Goal: Information Seeking & Learning: Learn about a topic

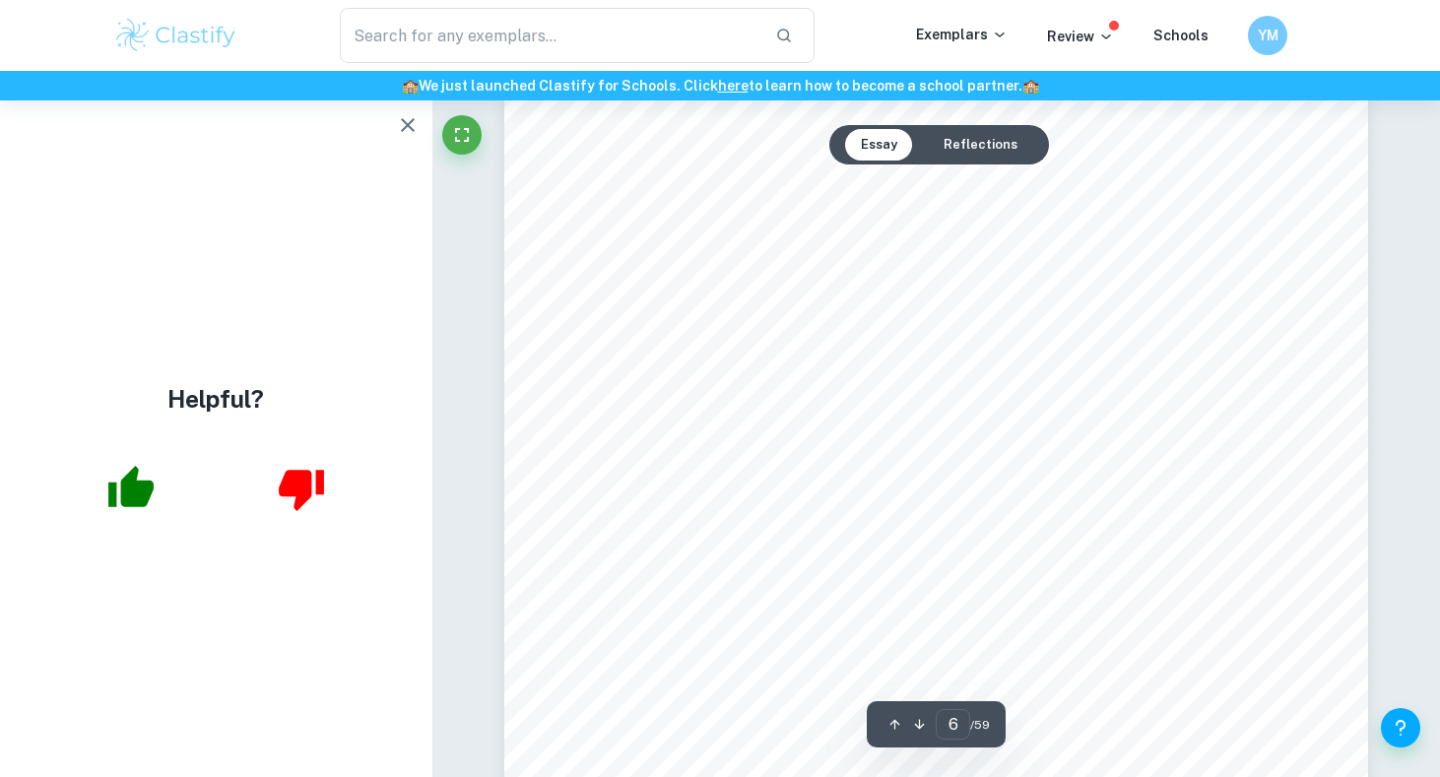
scroll to position [6697, 0]
type input "6"
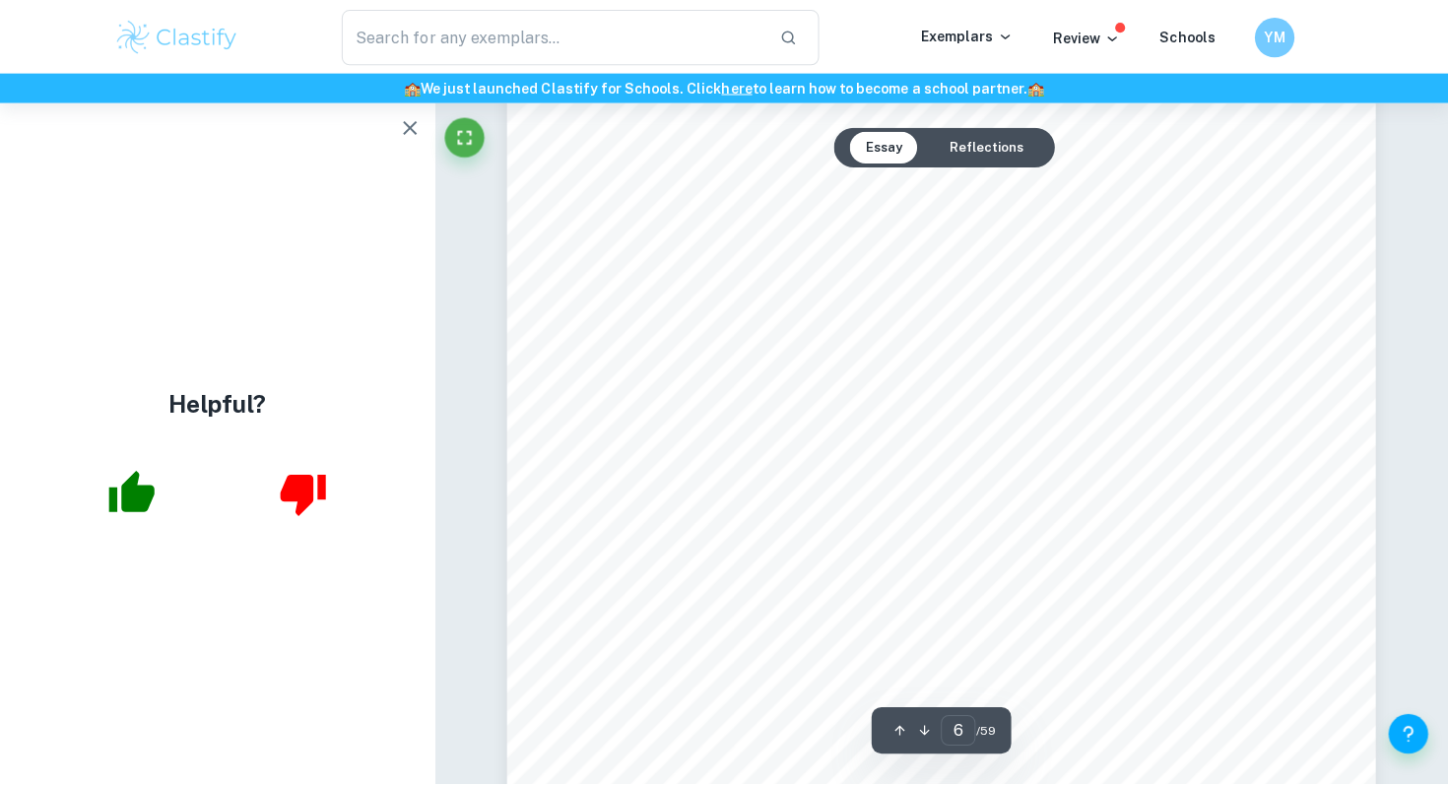
scroll to position [6968, 0]
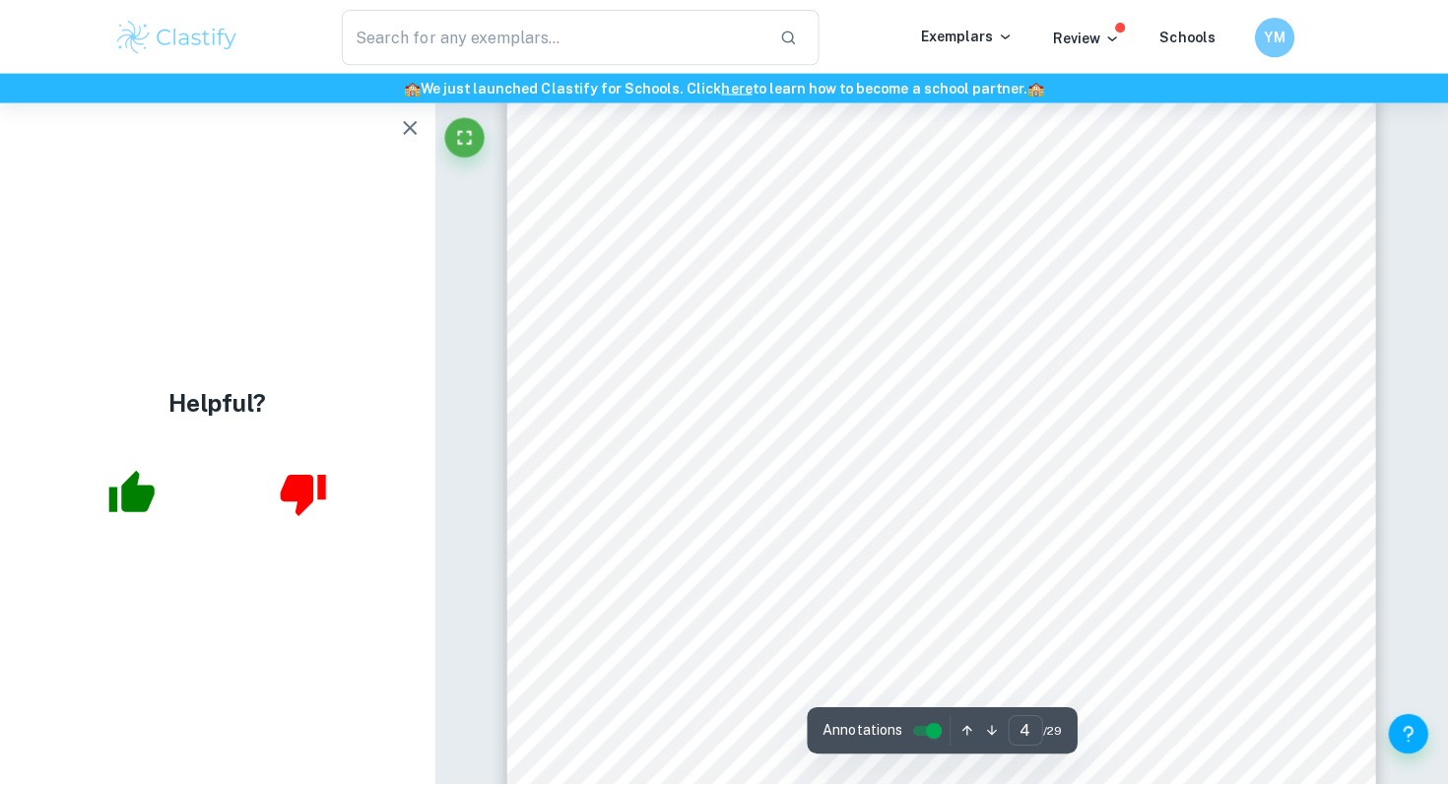
scroll to position [3920, 0]
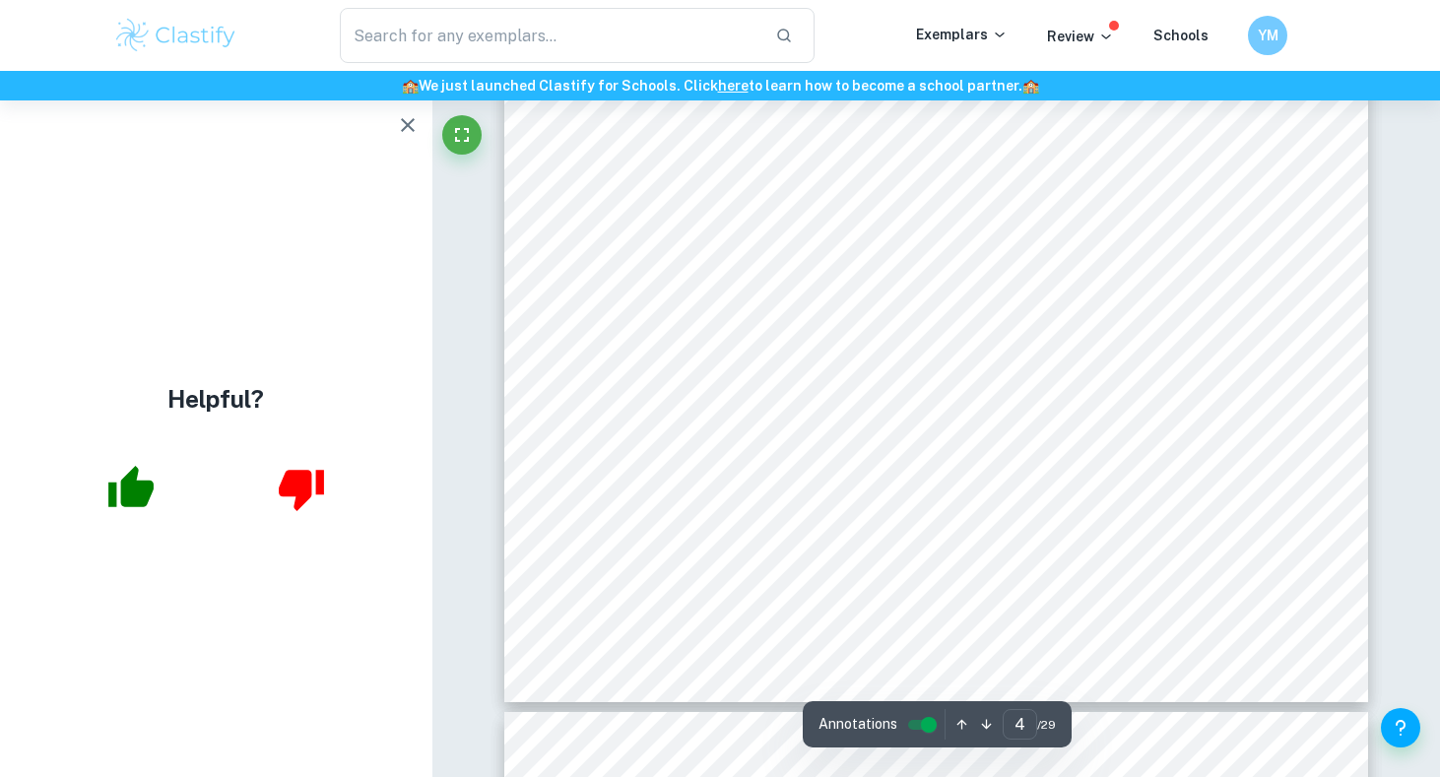
click at [403, 124] on icon "button" at bounding box center [408, 125] width 24 height 24
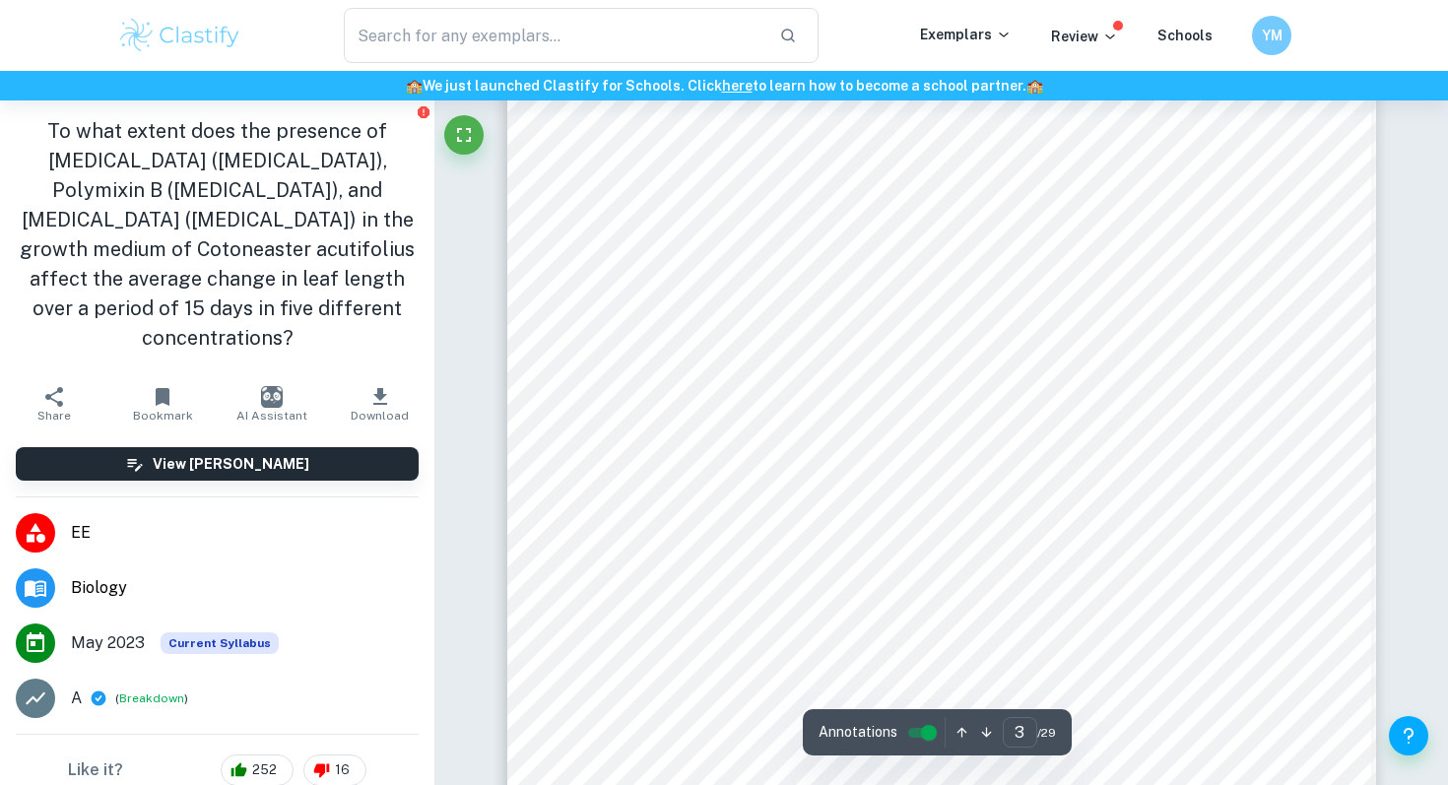
scroll to position [2371, 0]
click at [860, 169] on div "3 I: Introduction 1.1 Background Information: With the expansion of the human p…" at bounding box center [941, 579] width 869 height 1124
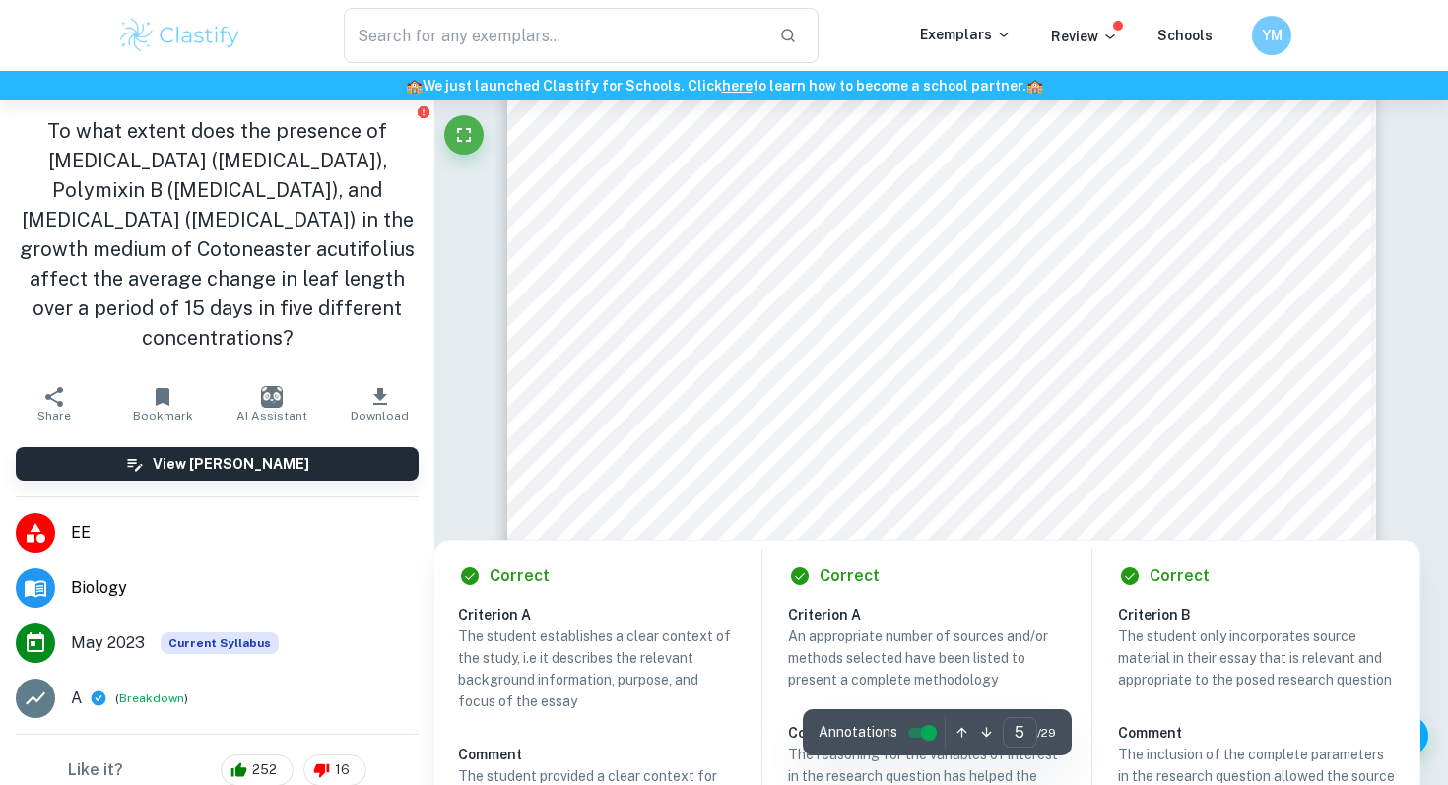
scroll to position [5756, 0]
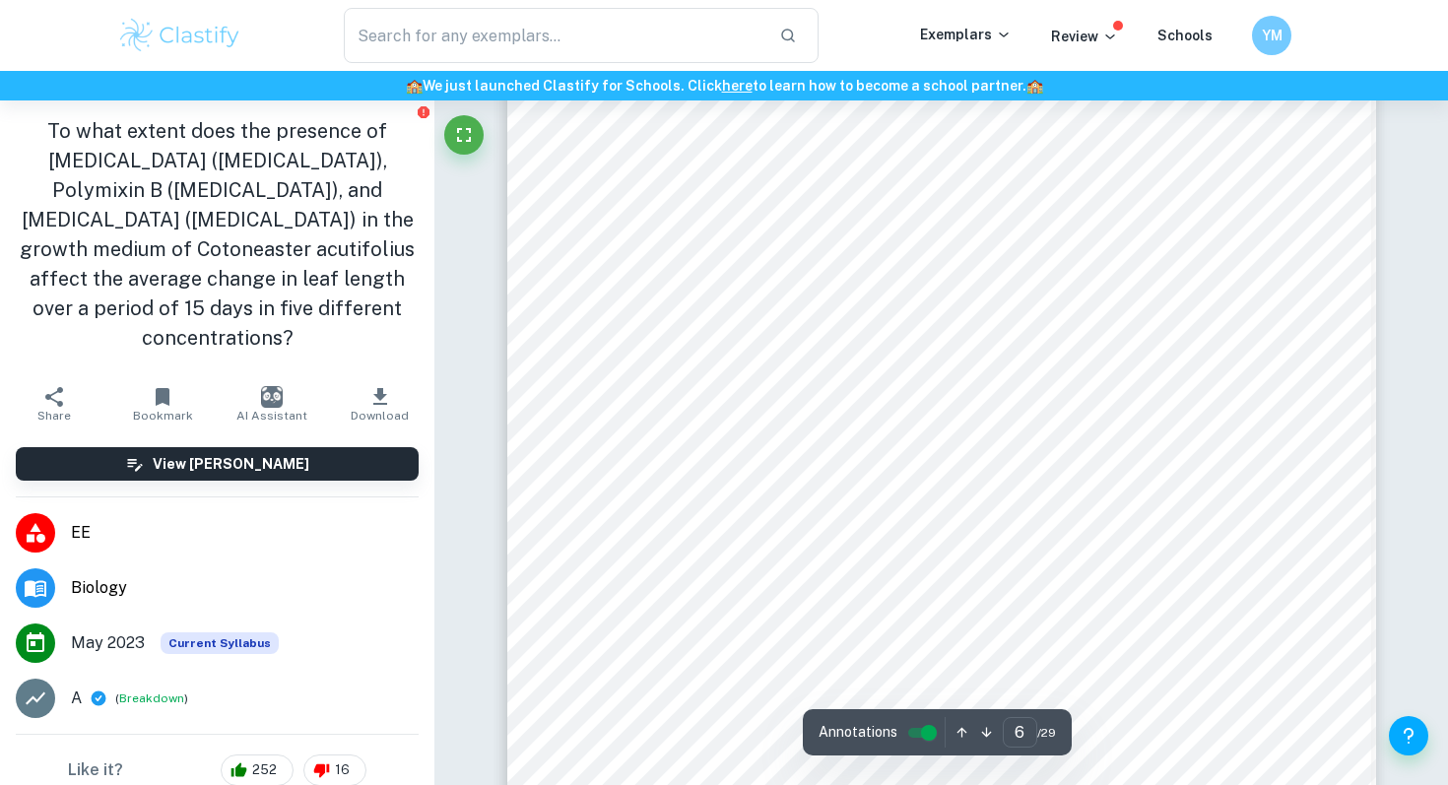
click at [921, 454] on div "6 1.2.3 Diphenhydramine hydrochloride (Benadryl) Diphenhydramine hydrochloride …" at bounding box center [941, 596] width 869 height 1124
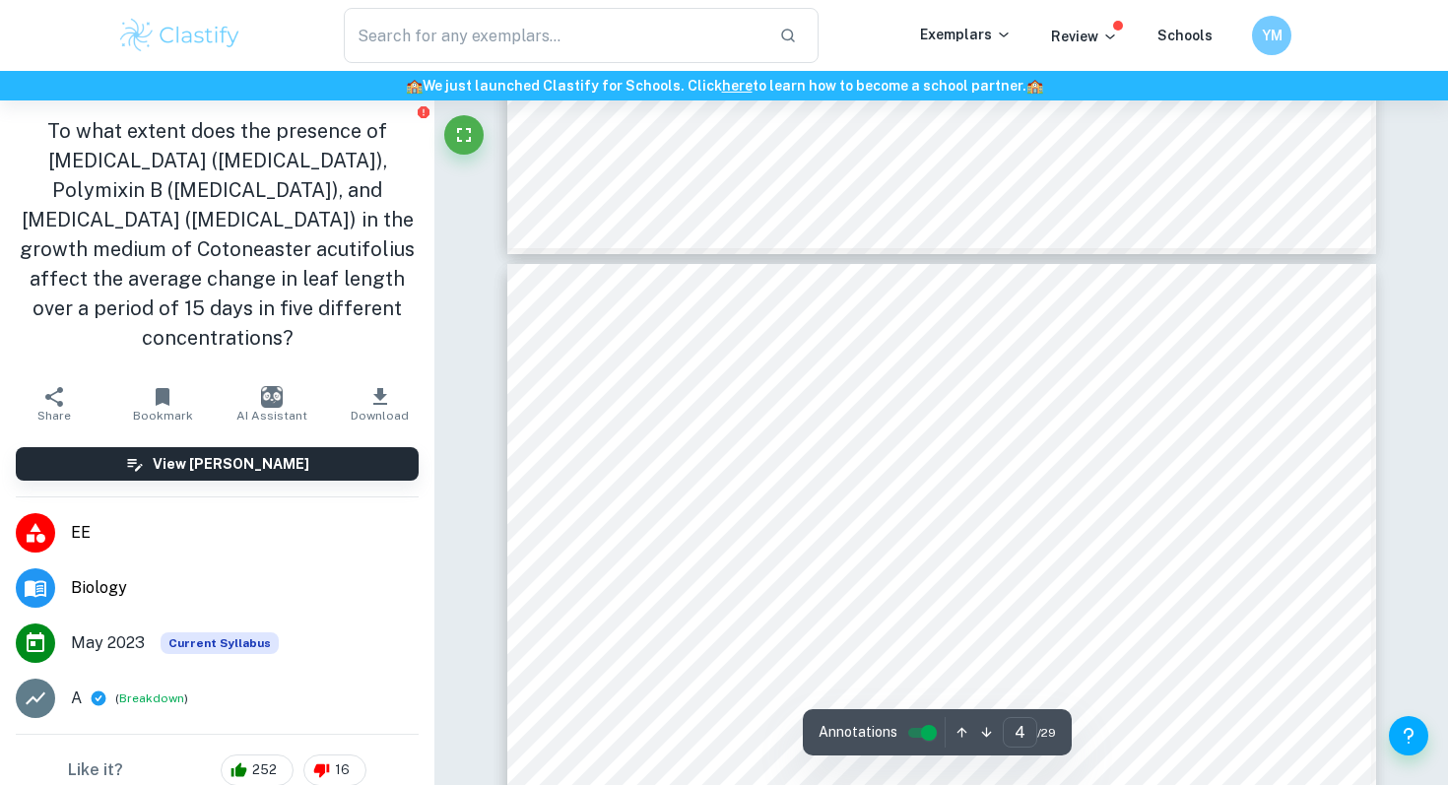
type input "3"
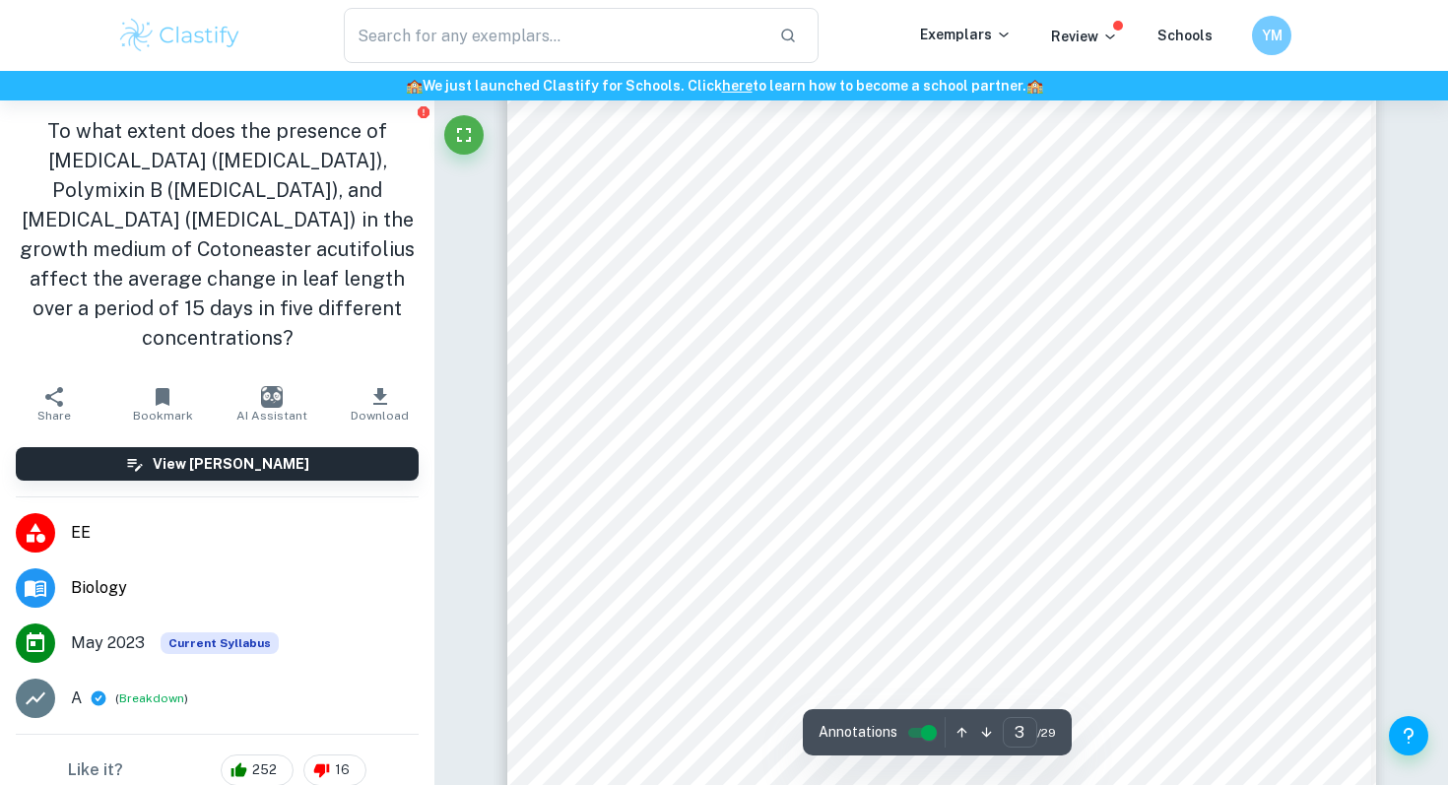
scroll to position [2231, 0]
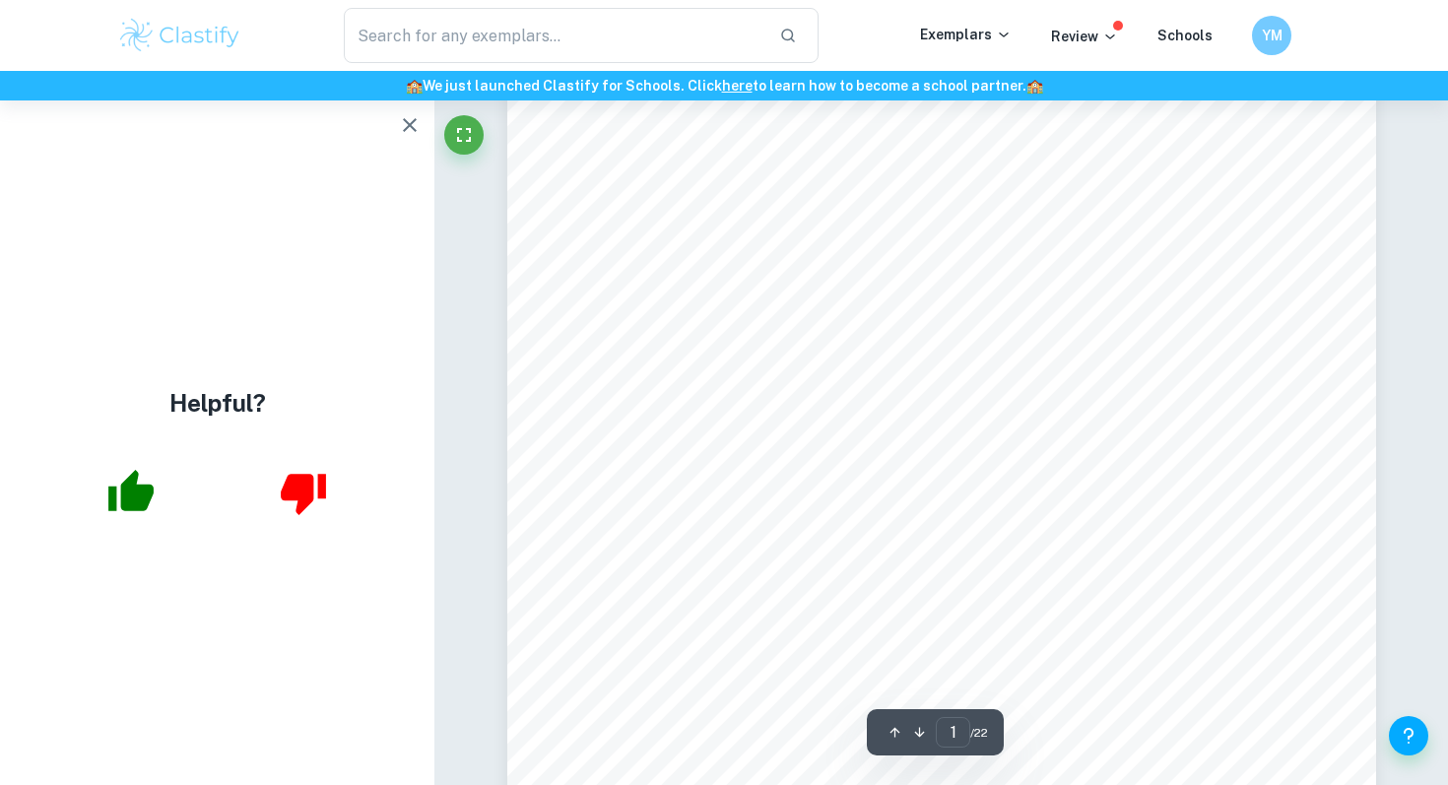
scroll to position [79, 0]
click at [425, 120] on button "button" at bounding box center [409, 124] width 39 height 39
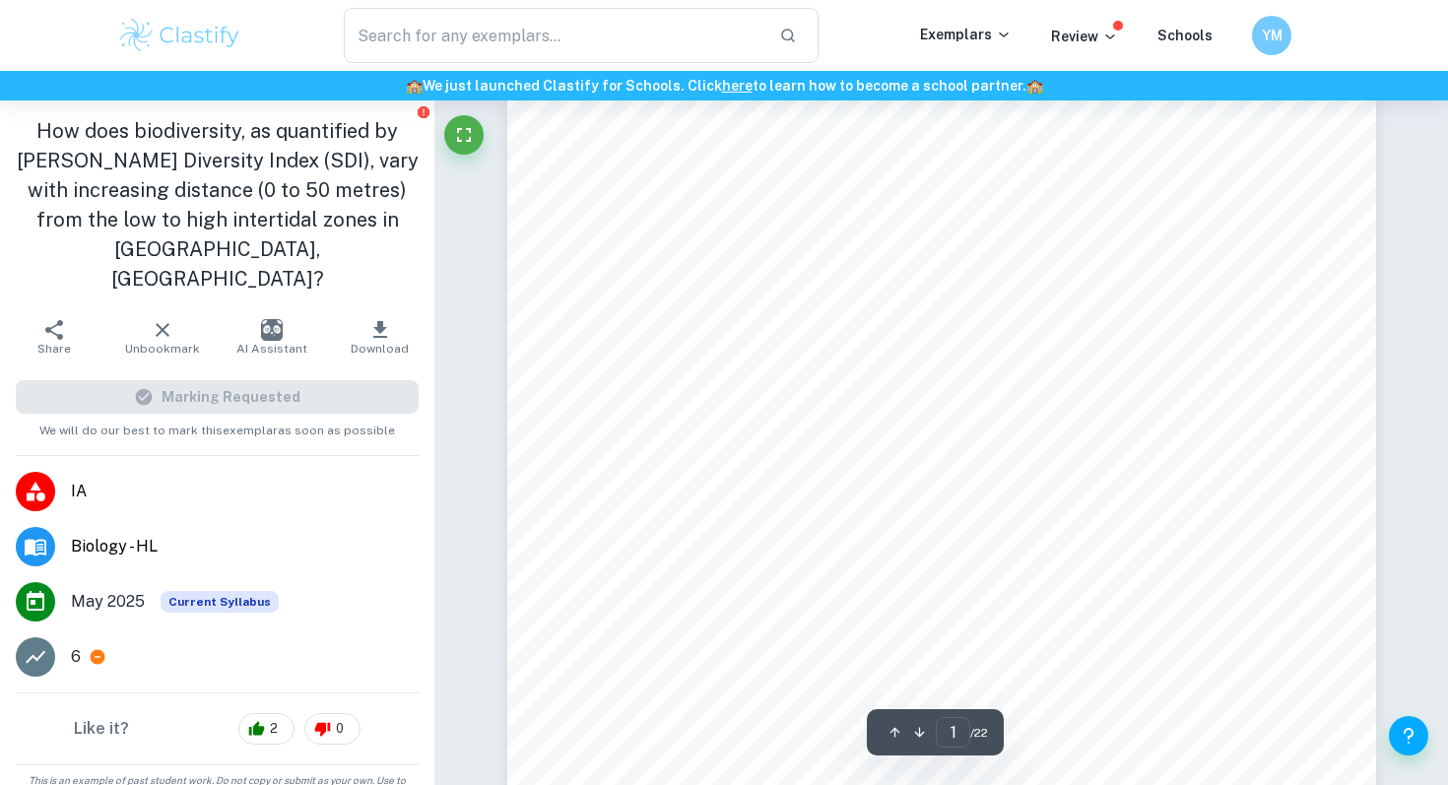
scroll to position [0, 0]
type input "3"
click at [983, 229] on div "Figure 1.3: Image showing diûerent areas of the intertidal zone (Lab 9) Moving …" at bounding box center [941, 264] width 869 height 1228
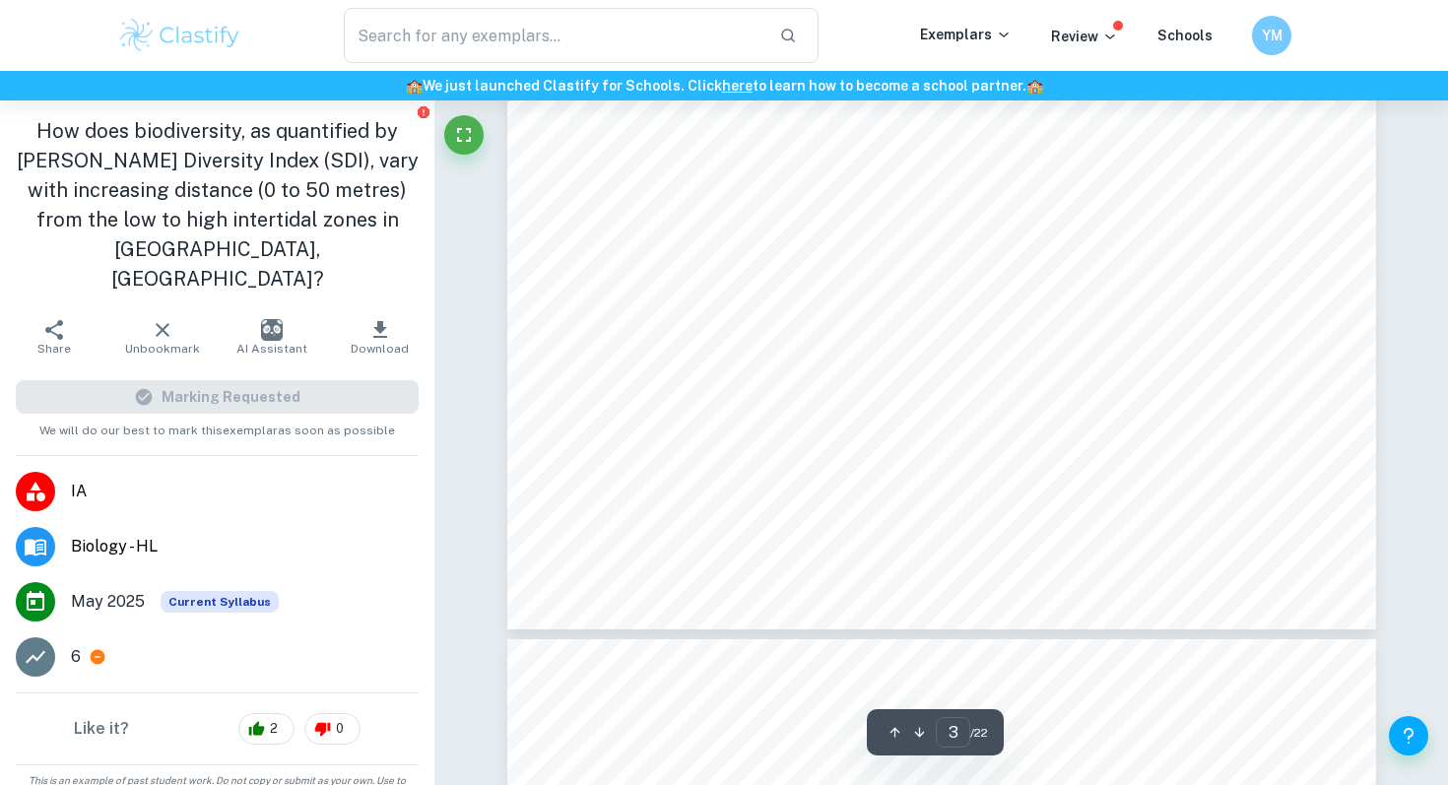
scroll to position [3428, 0]
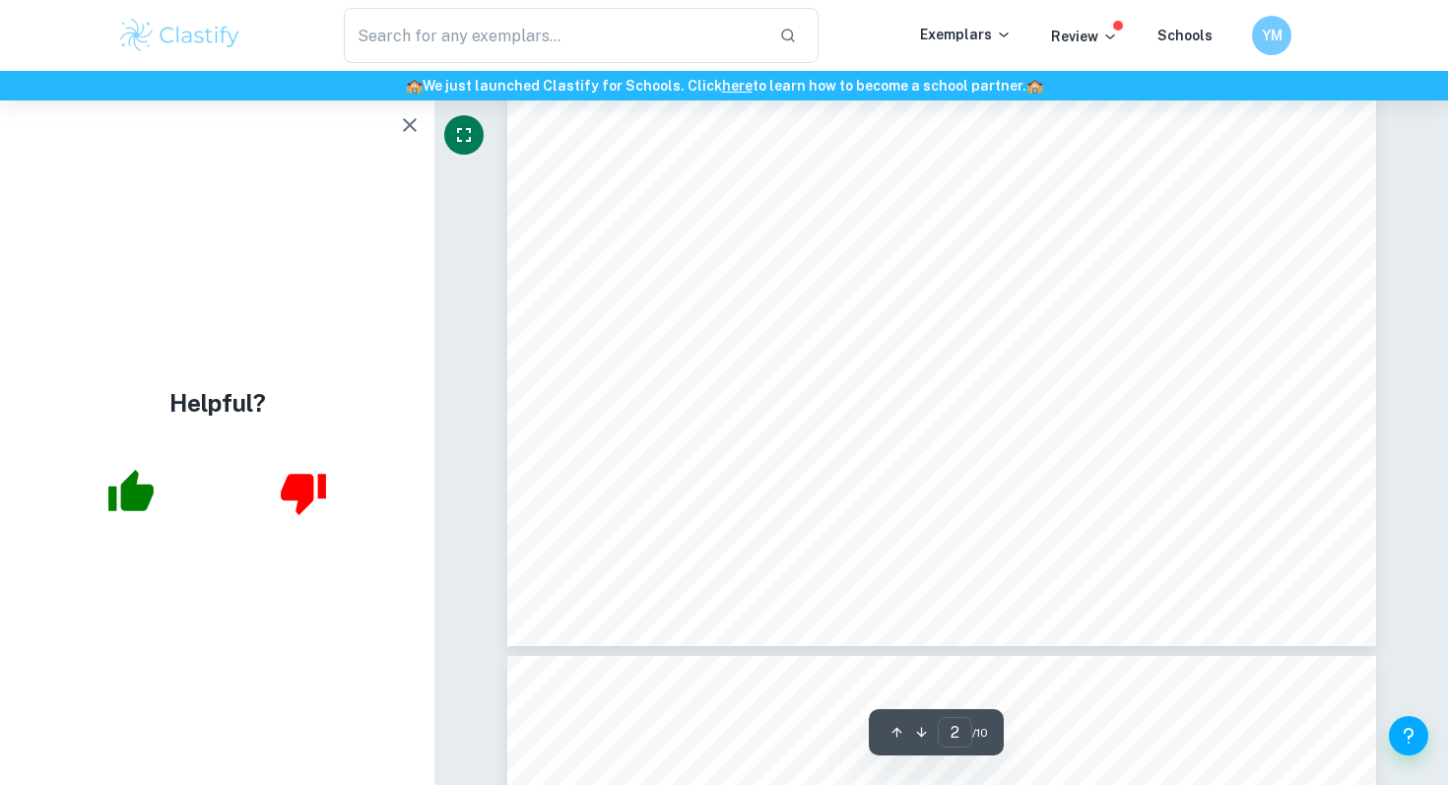
scroll to position [2083, 0]
click at [389, 125] on div "Helpful?" at bounding box center [217, 442] width 434 height 685
click at [405, 129] on icon "button" at bounding box center [410, 125] width 14 height 14
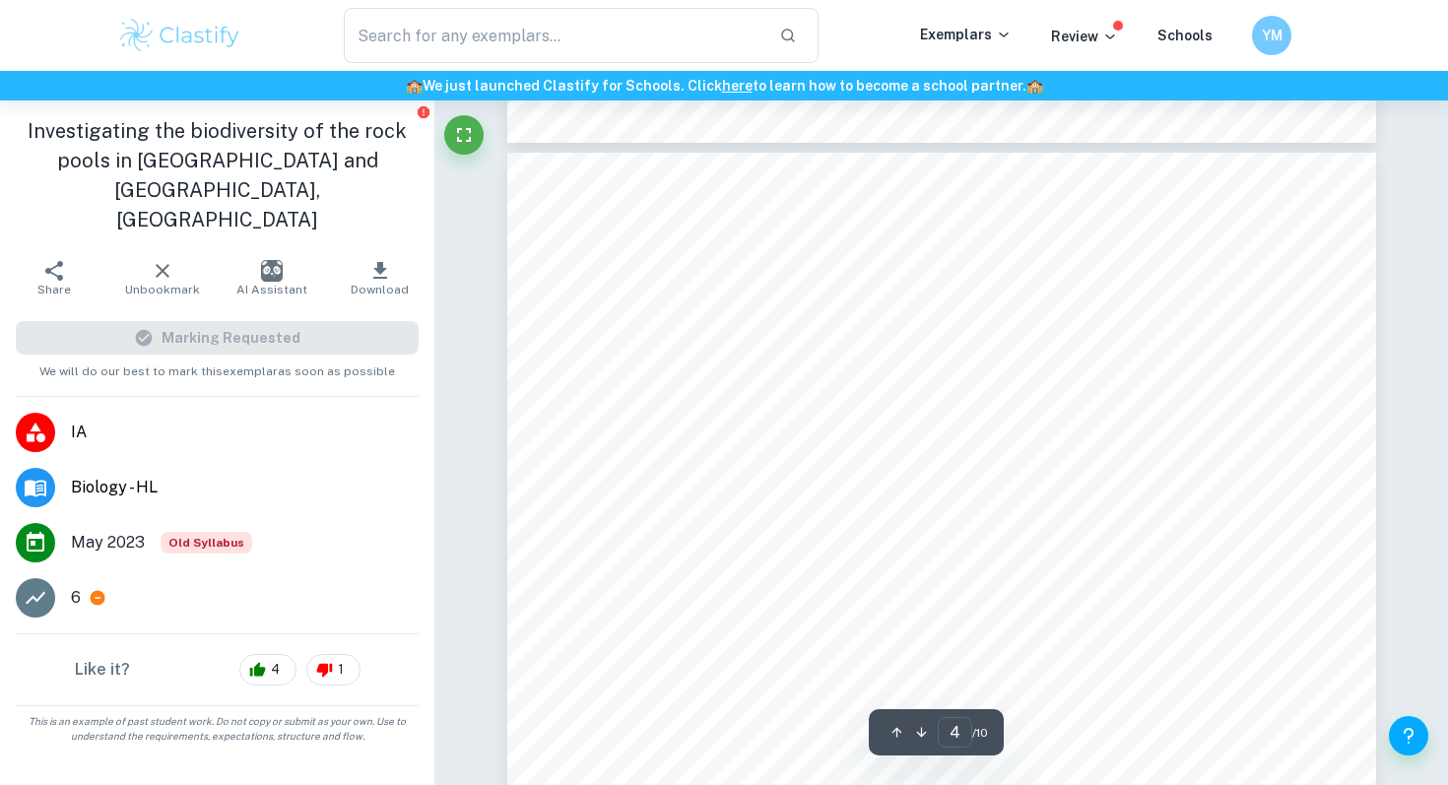
scroll to position [4038, 0]
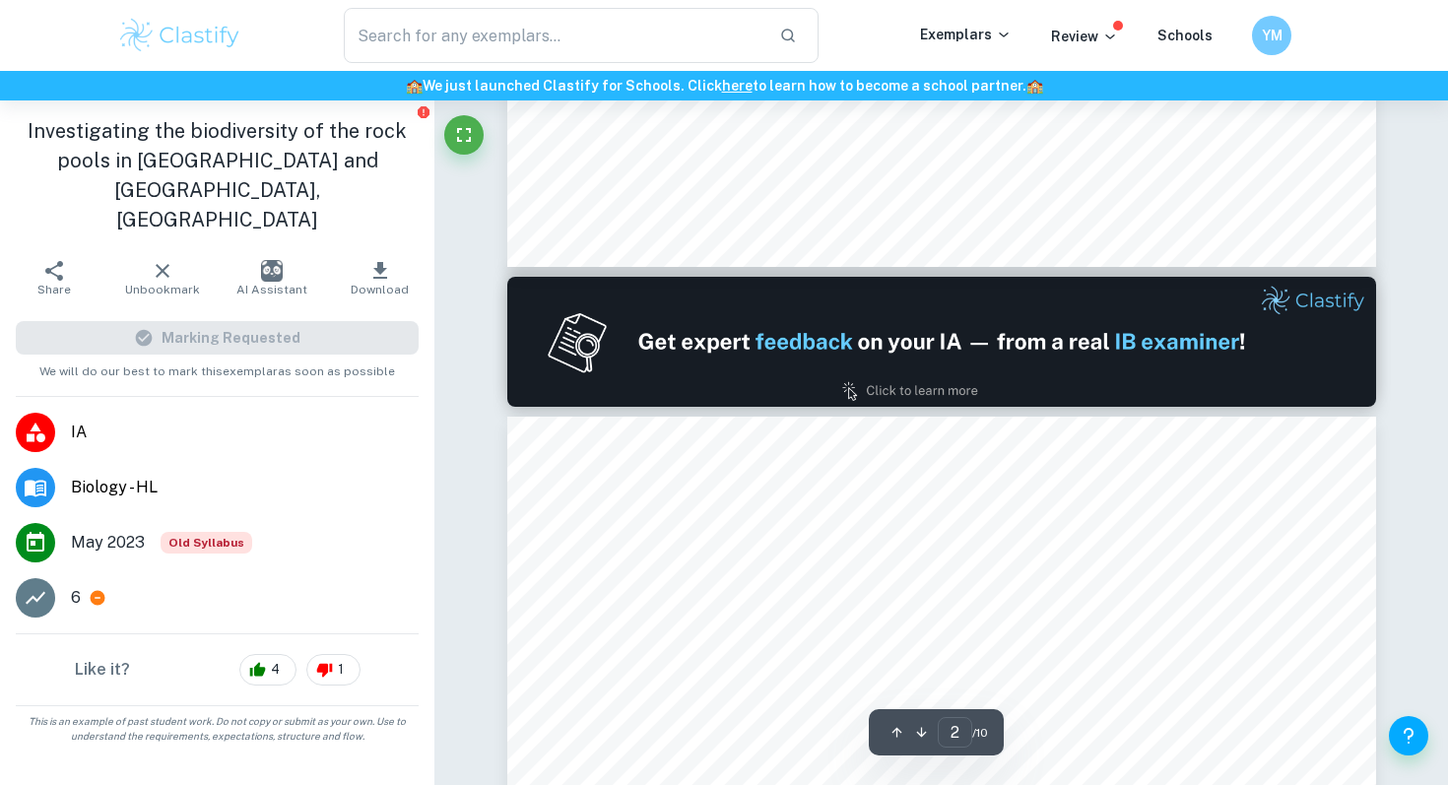
type input "1"
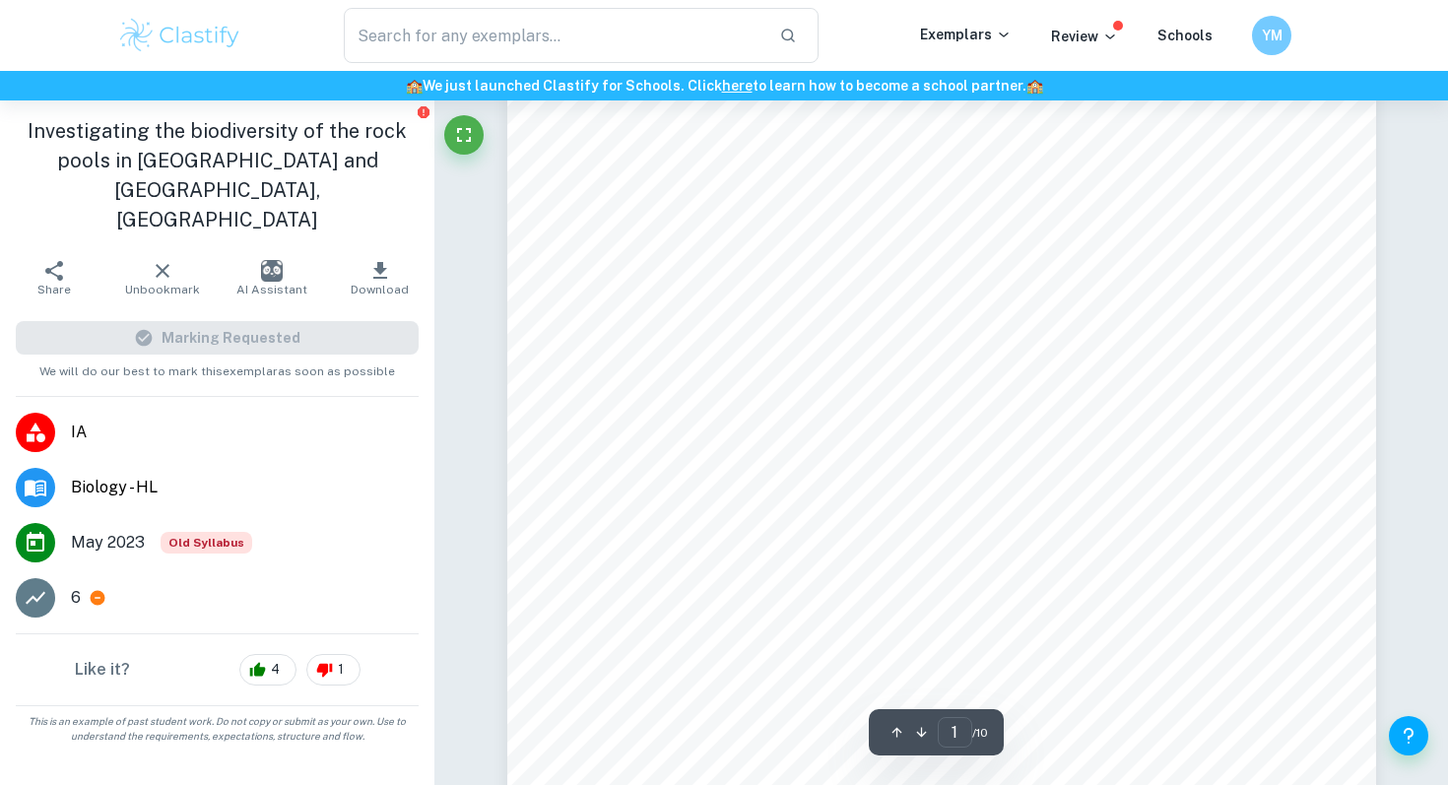
scroll to position [273, 0]
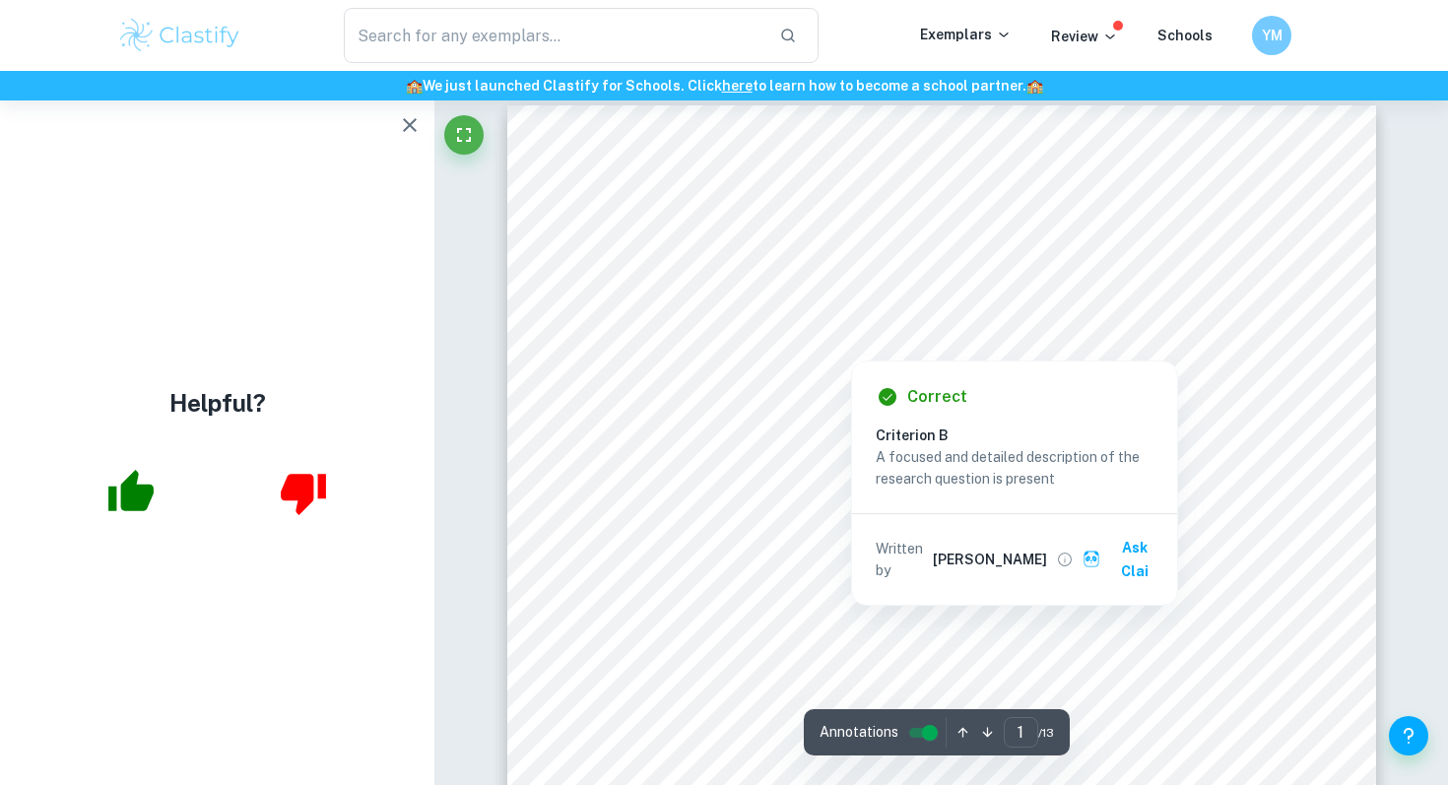
scroll to position [196, 0]
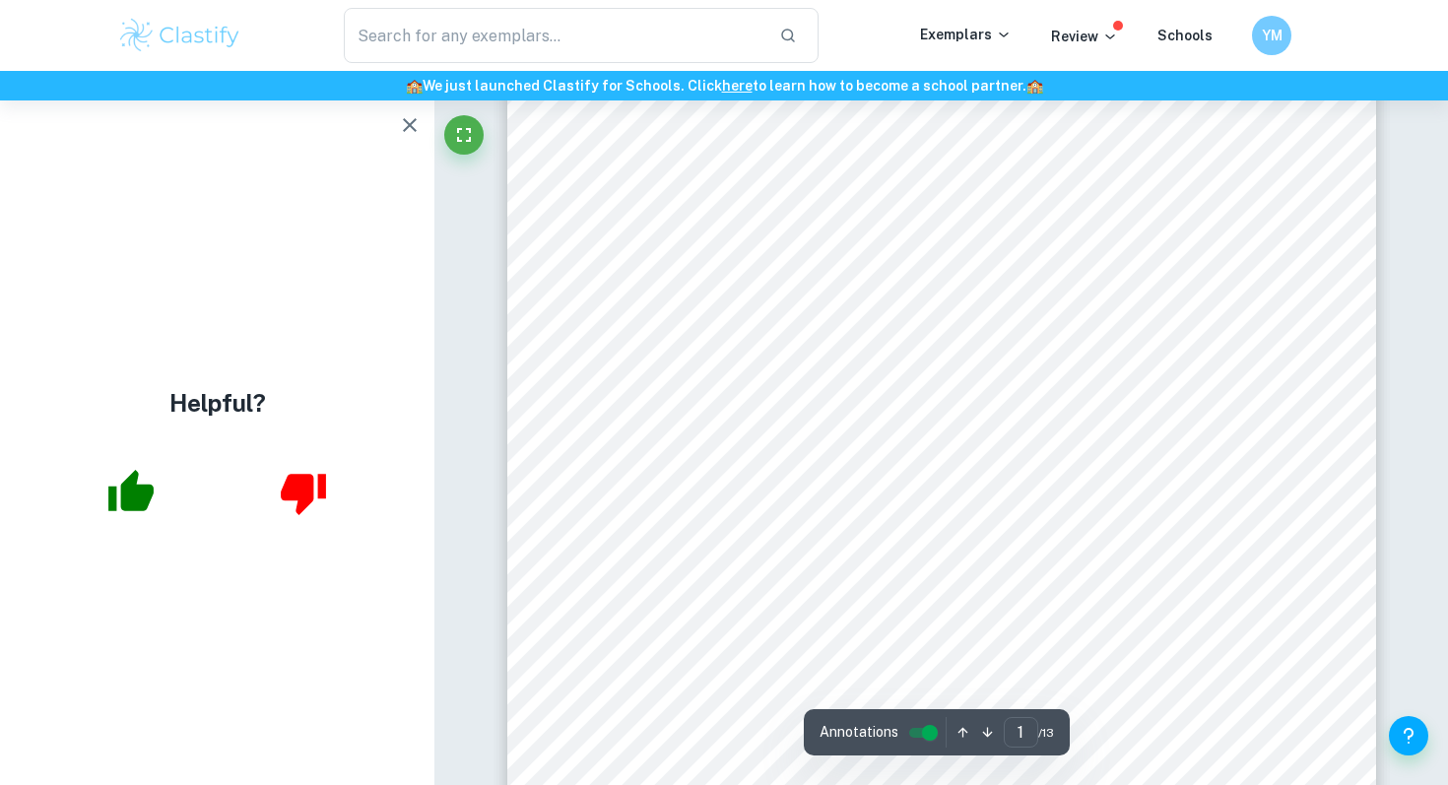
click at [416, 126] on icon "button" at bounding box center [410, 125] width 24 height 24
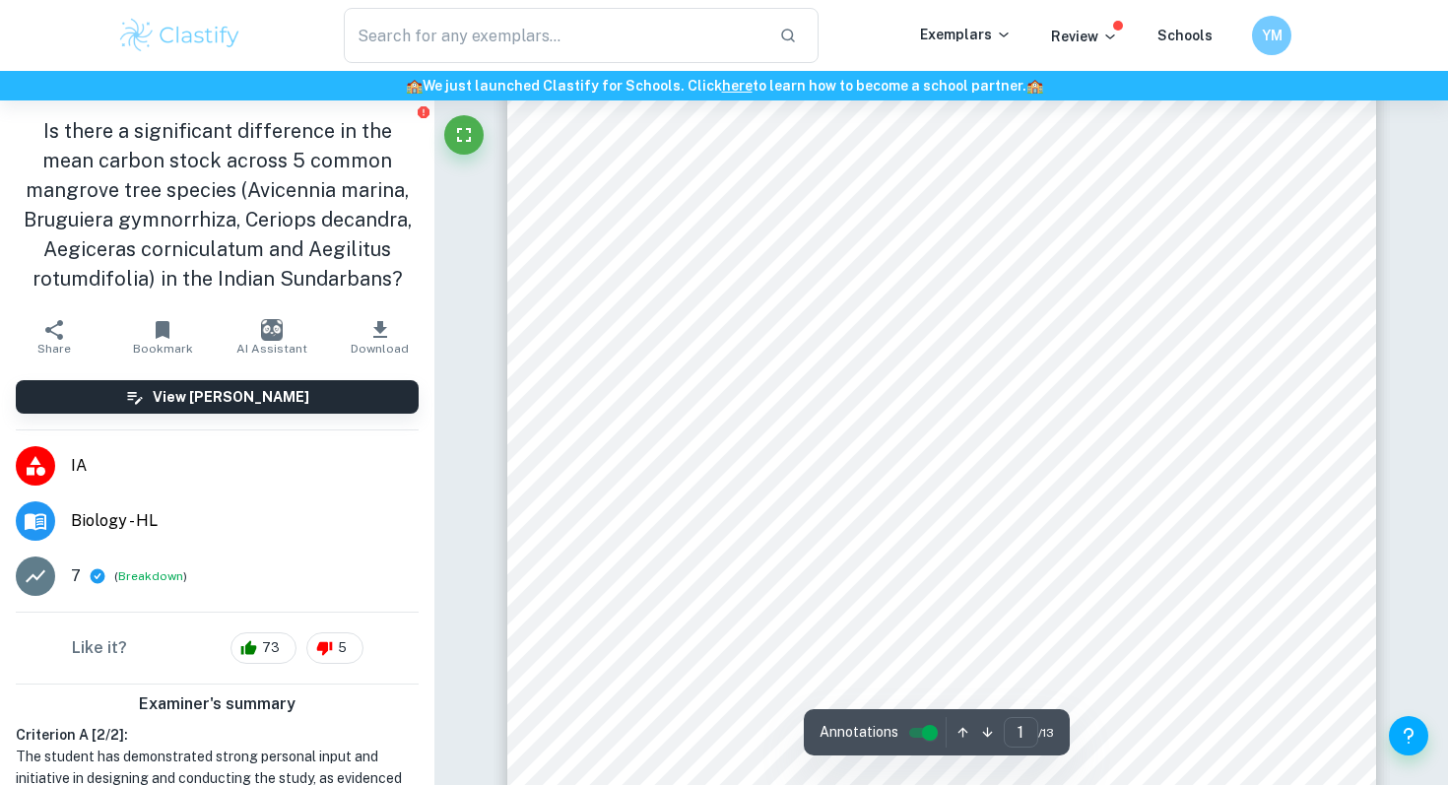
click at [595, 368] on div "Page 1 of 13 Mangrove forests, carbon sinks that can save the planet - estimati…" at bounding box center [941, 538] width 869 height 1229
click at [582, 376] on div "Page 2 of 13 specialized to have numerous pores called lenticels for oxygen to …" at bounding box center [941, 547] width 869 height 1229
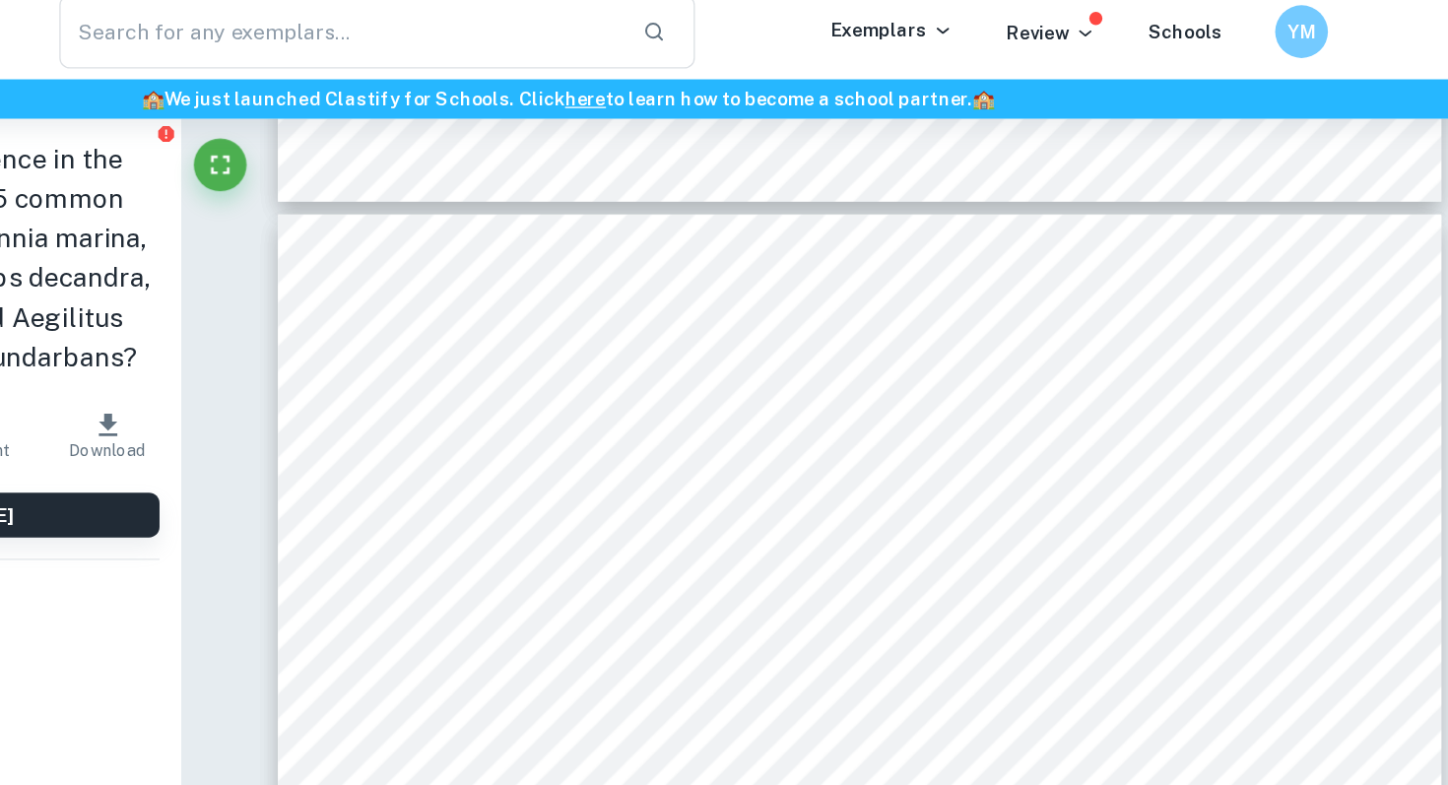
scroll to position [2552, 0]
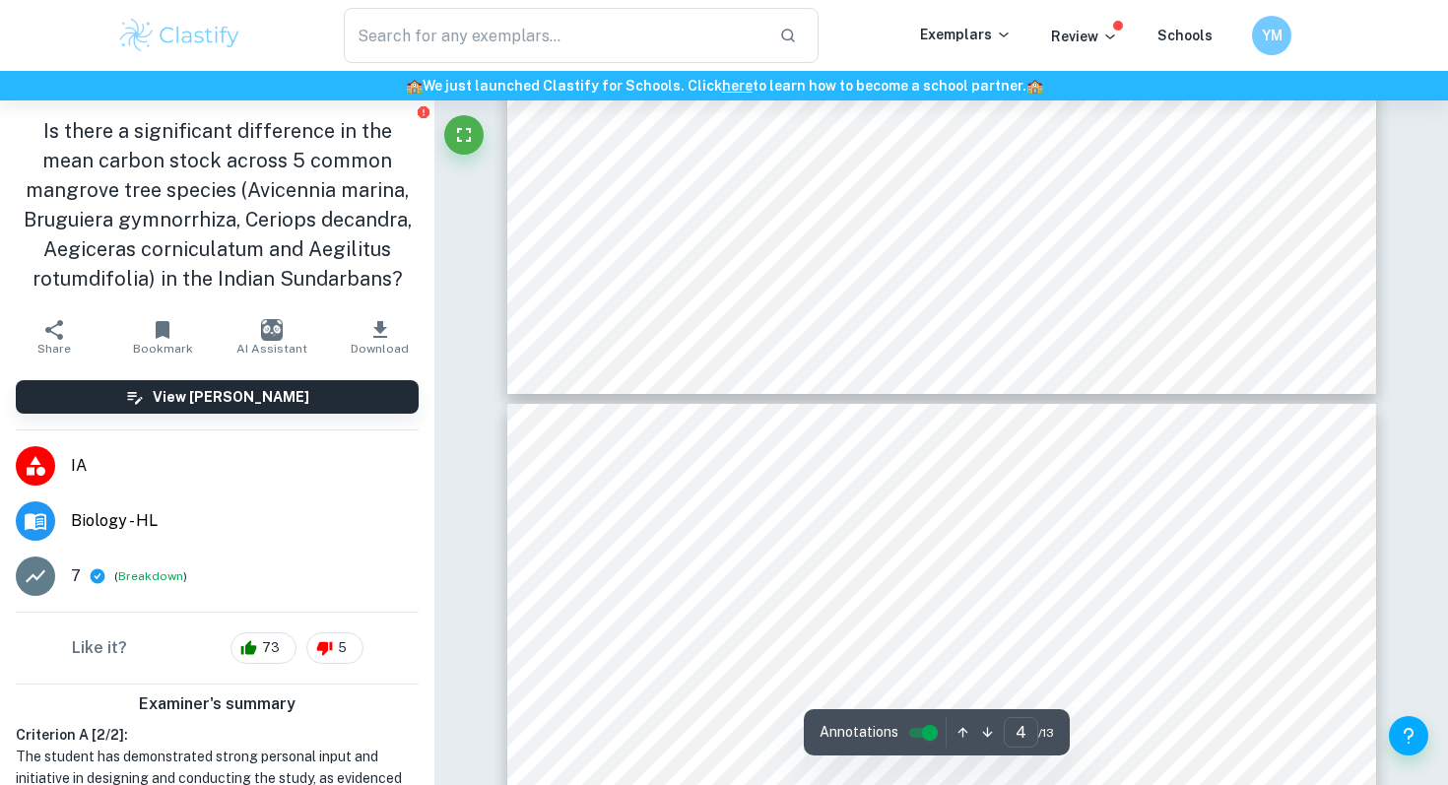
type input "3"
click at [1031, 333] on div "Page 3 of 13 Species description - Avicennia marina grows closest to the seawar…" at bounding box center [941, 557] width 869 height 1229
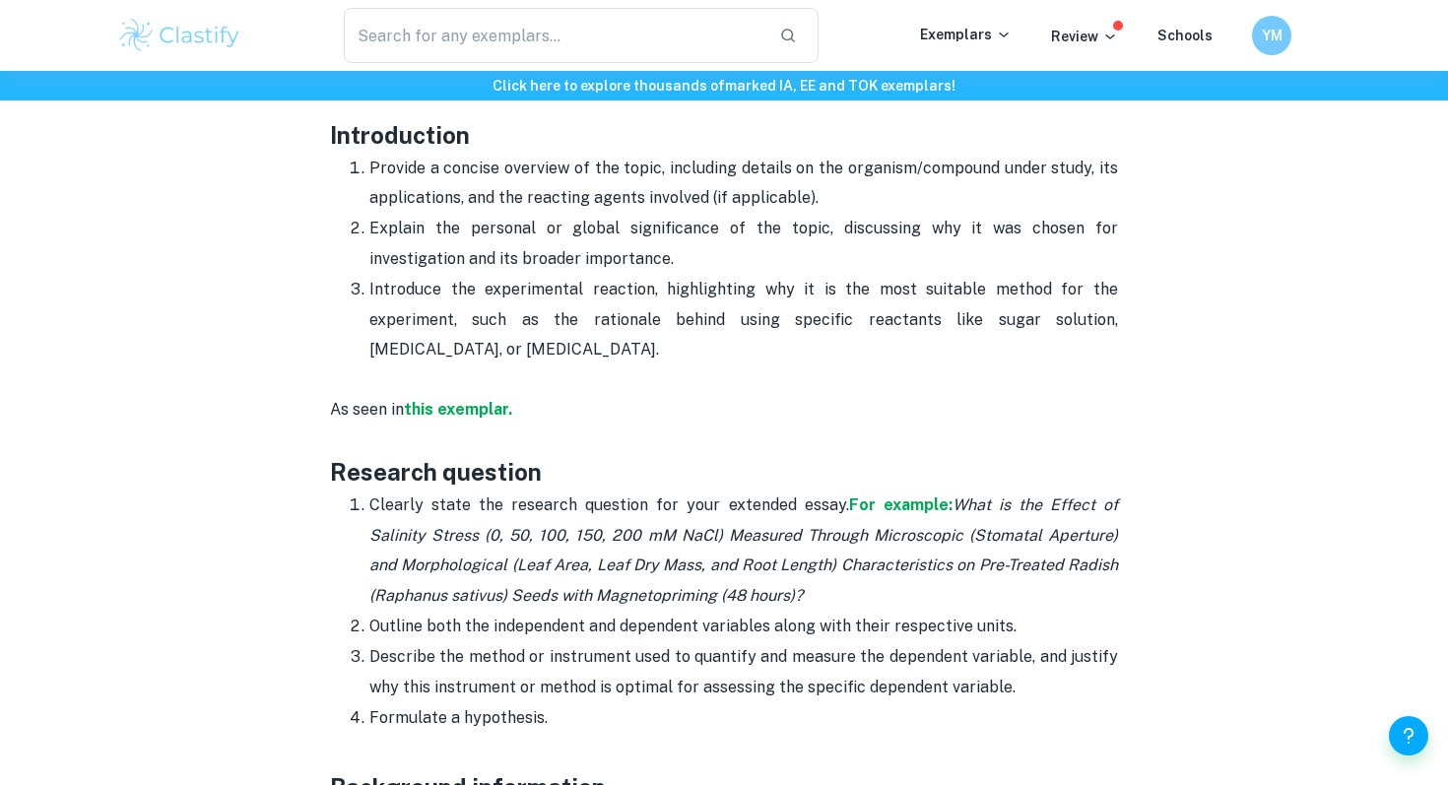
scroll to position [1210, 0]
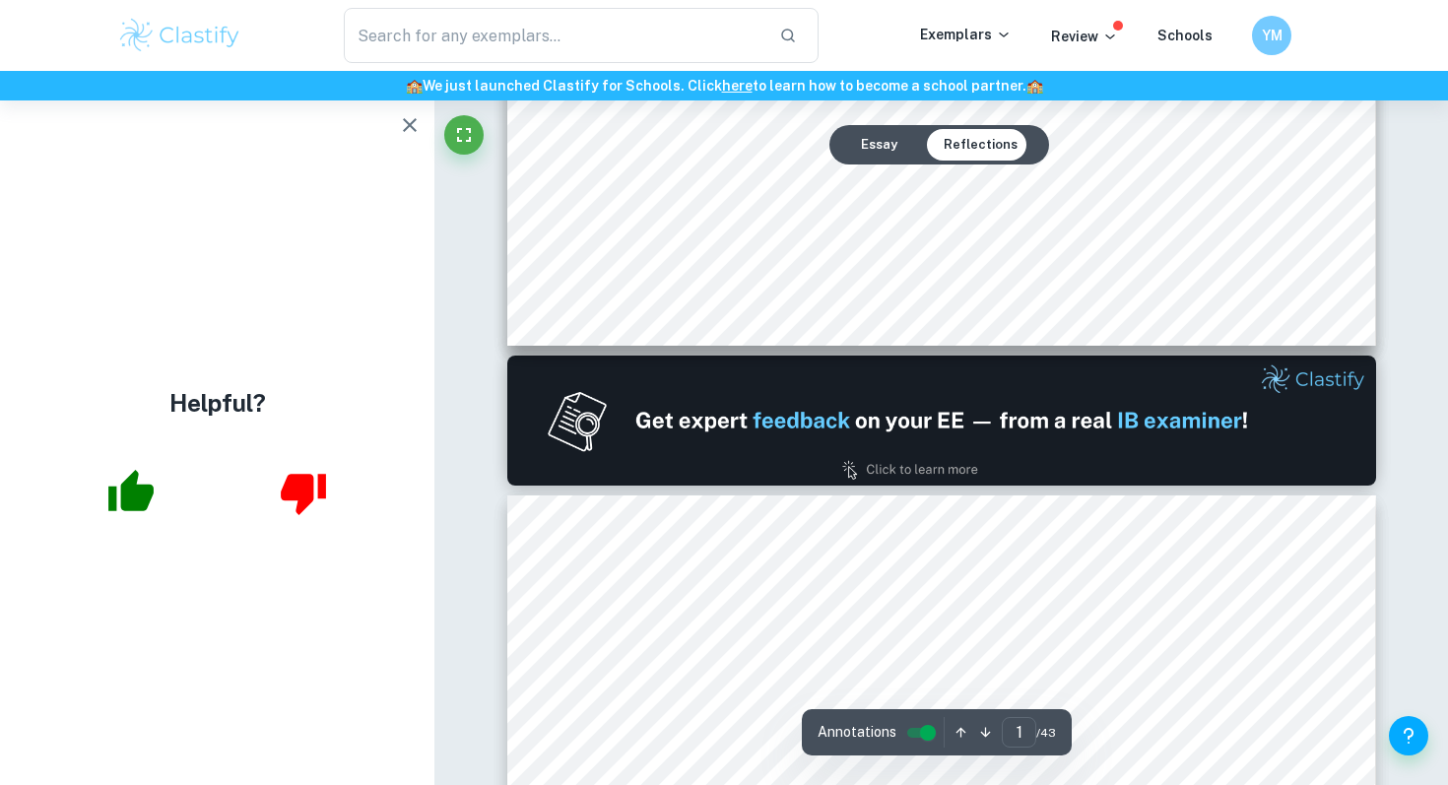
scroll to position [1129, 0]
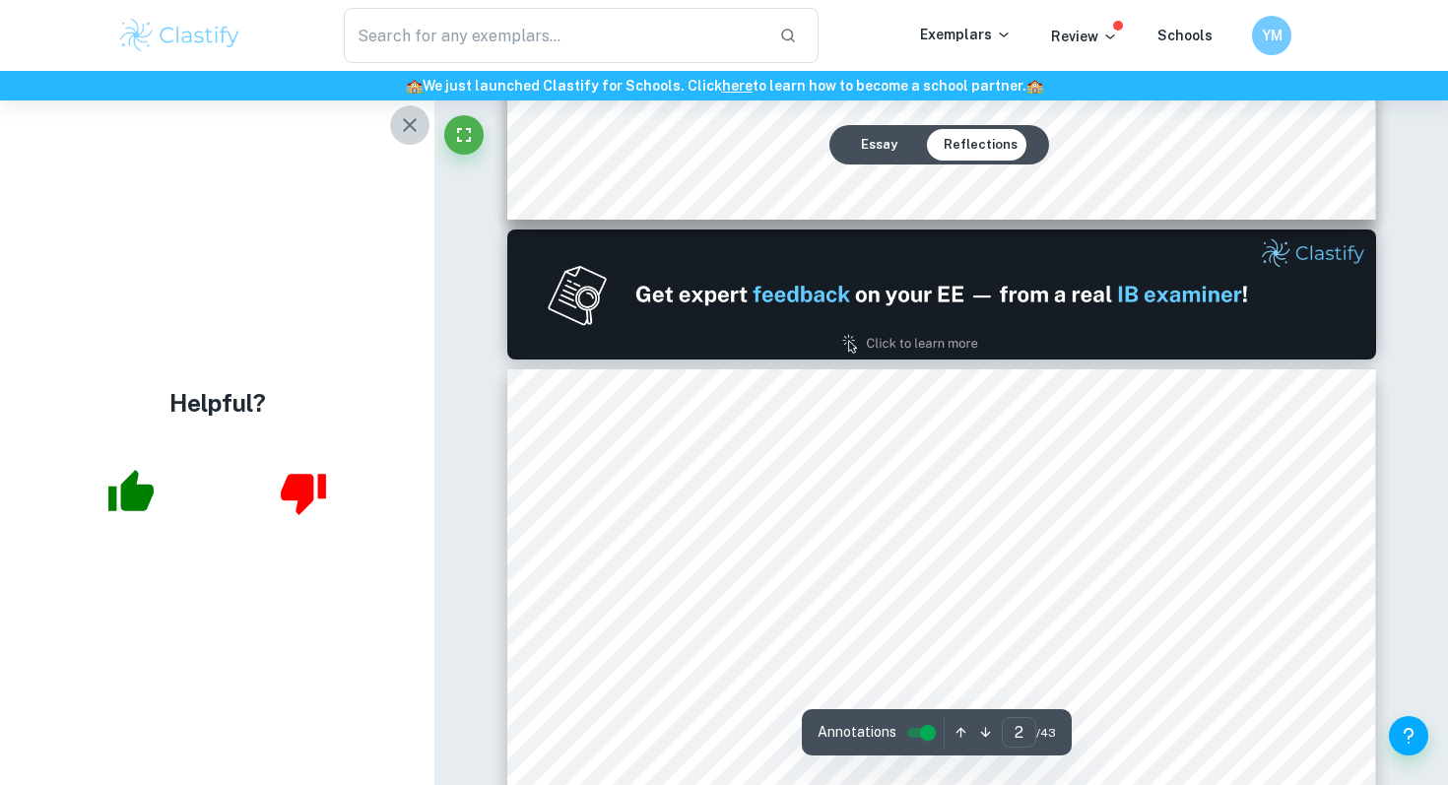
click at [424, 129] on button "button" at bounding box center [409, 124] width 39 height 39
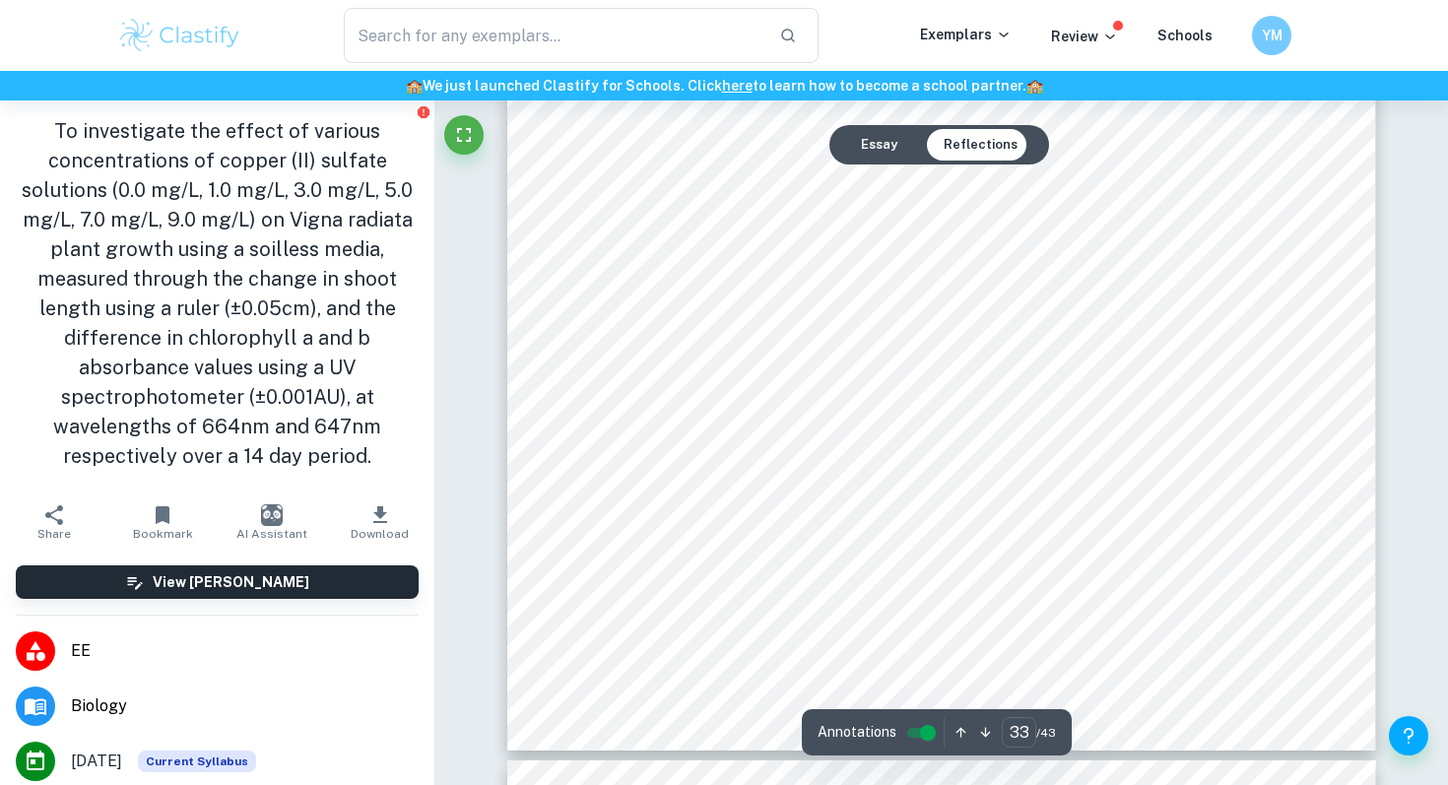
scroll to position [40367, 0]
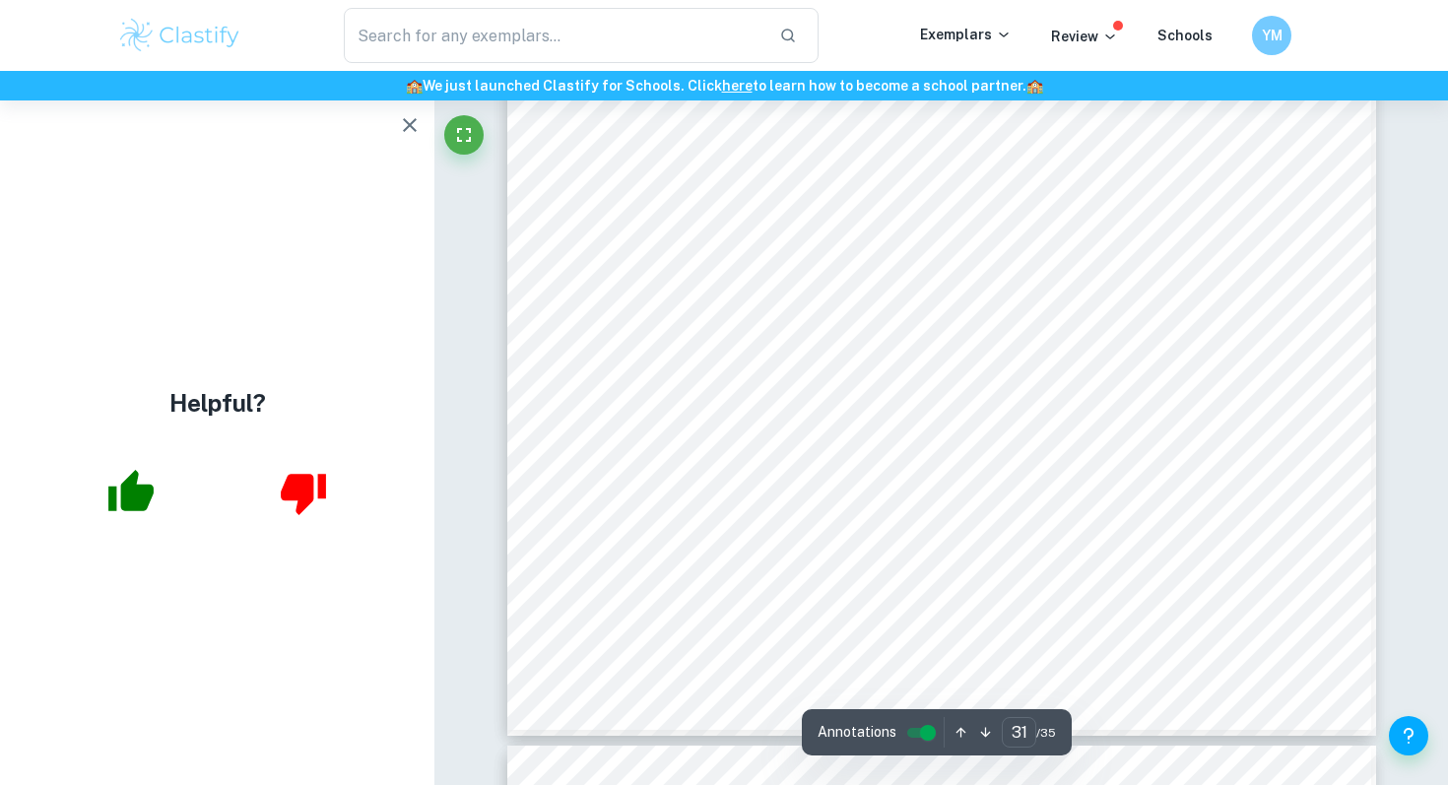
scroll to position [34670, 0]
